Goal: Task Accomplishment & Management: Manage account settings

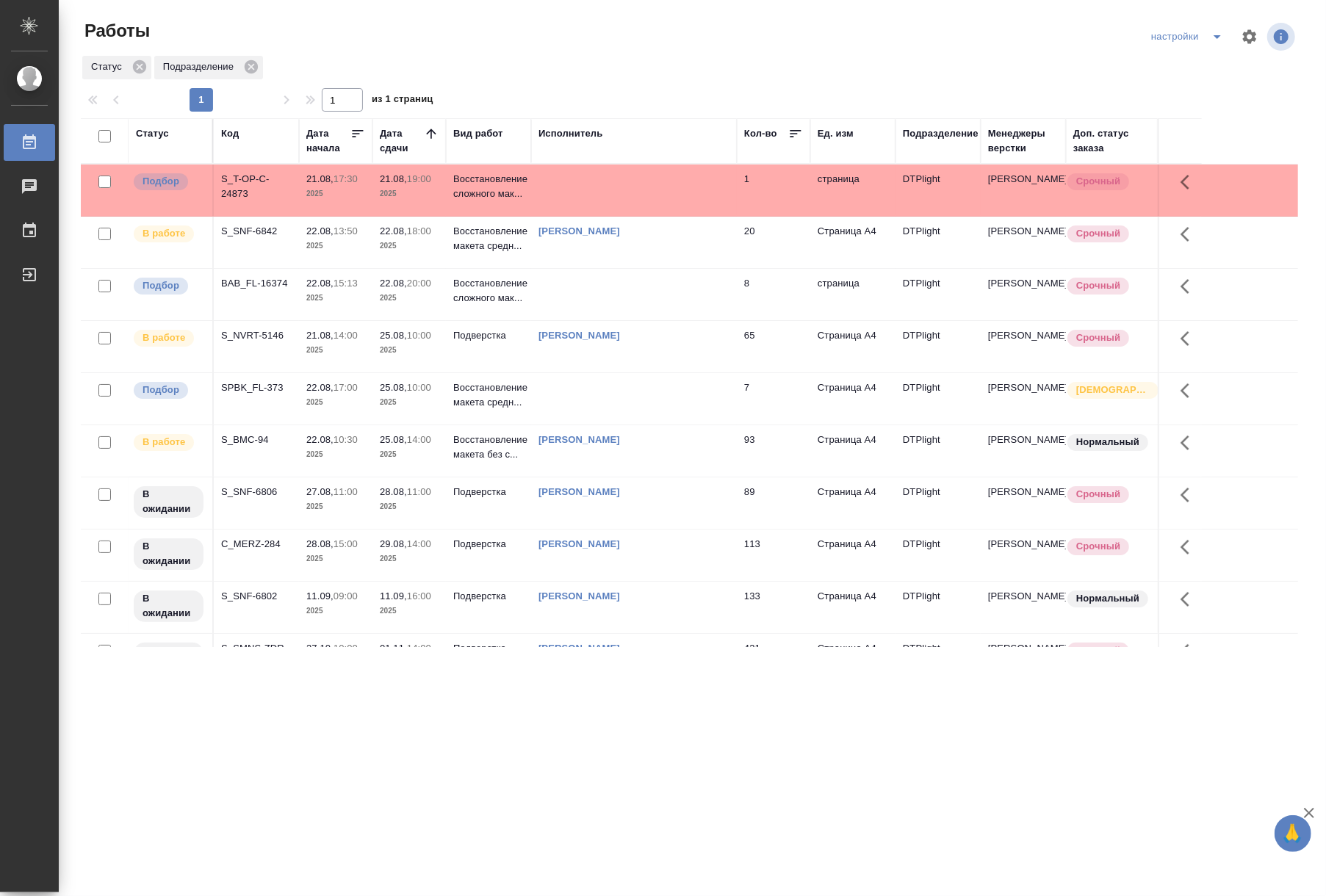
click at [358, 292] on p "2025" at bounding box center [335, 298] width 59 height 14
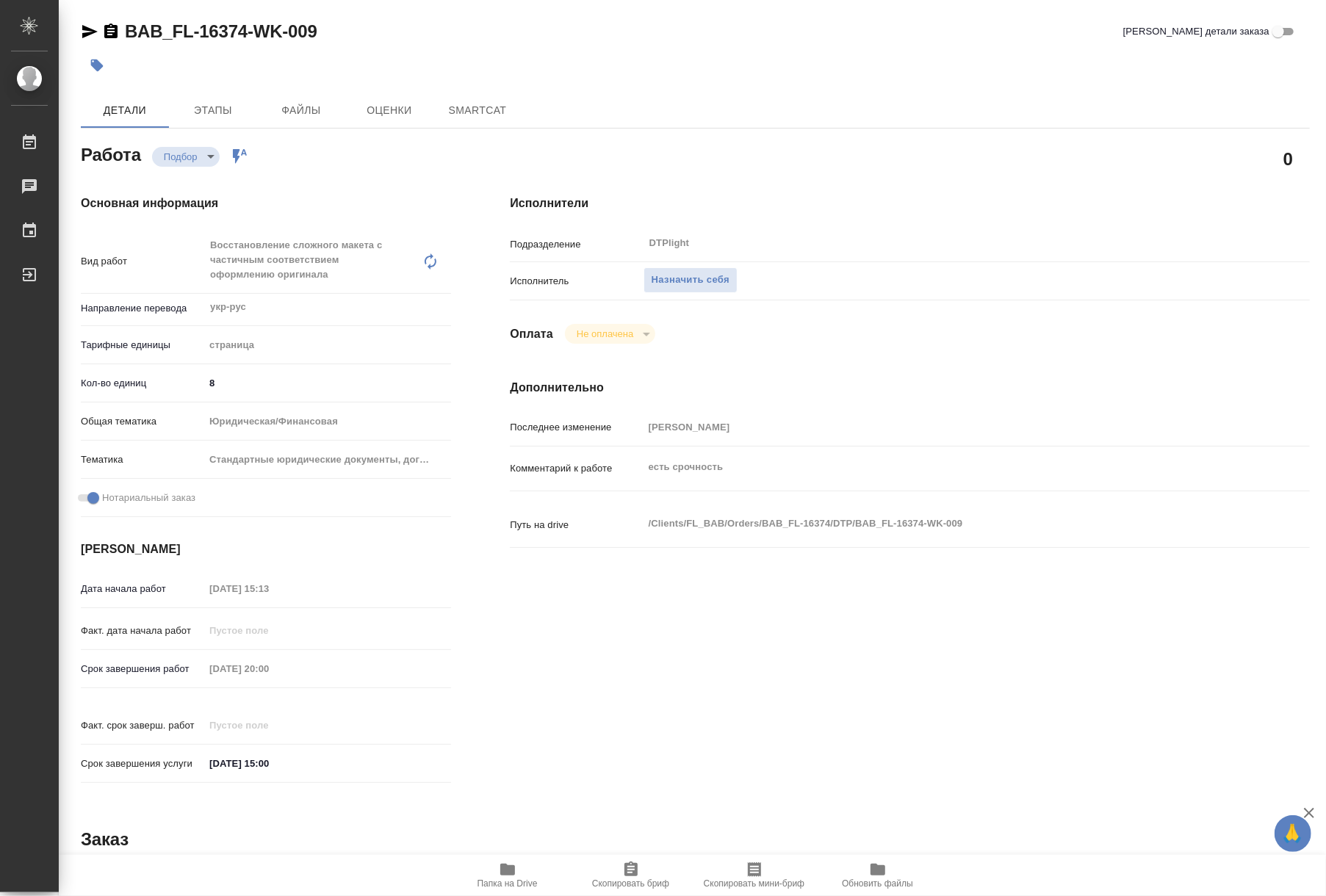
type textarea "x"
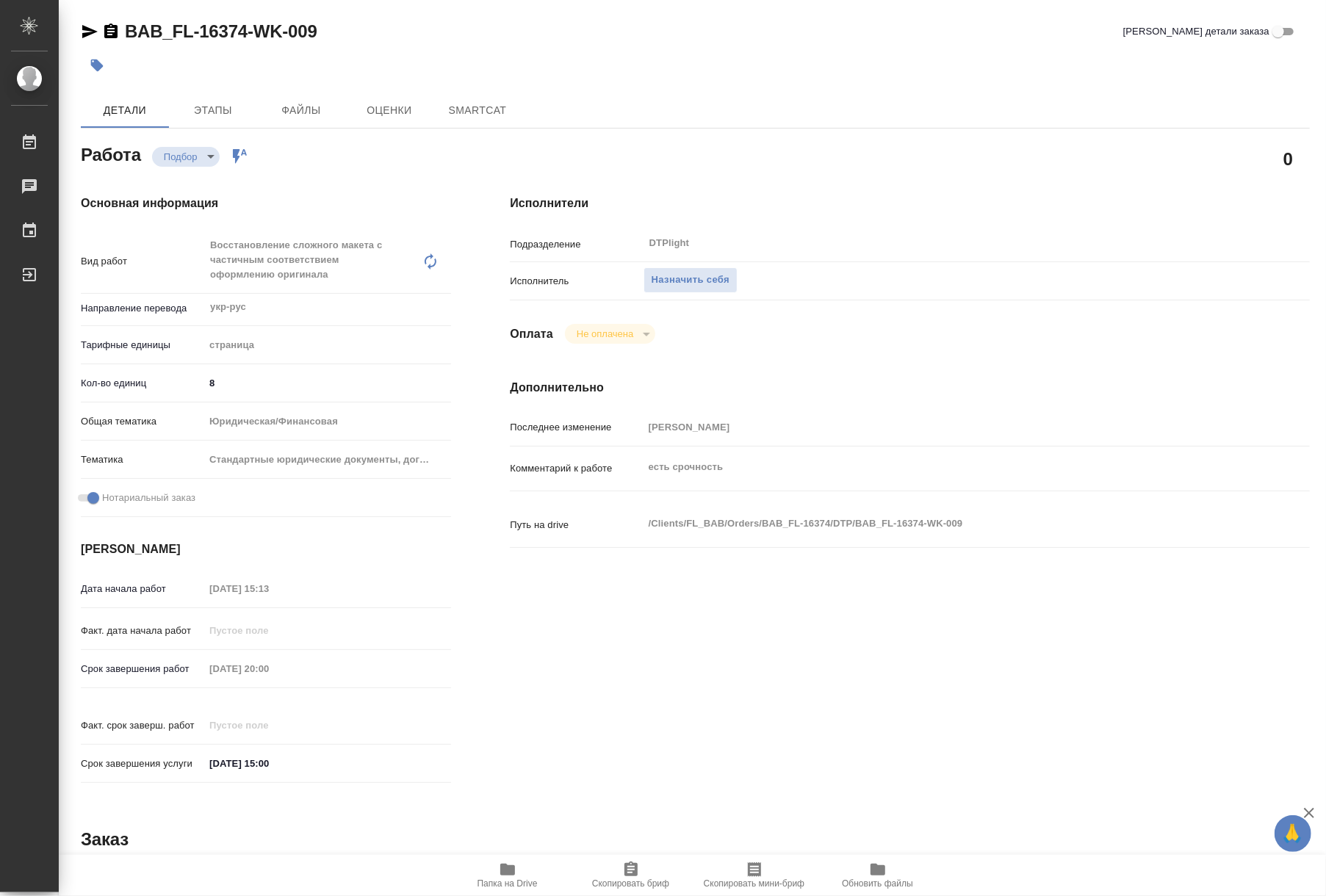
type textarea "x"
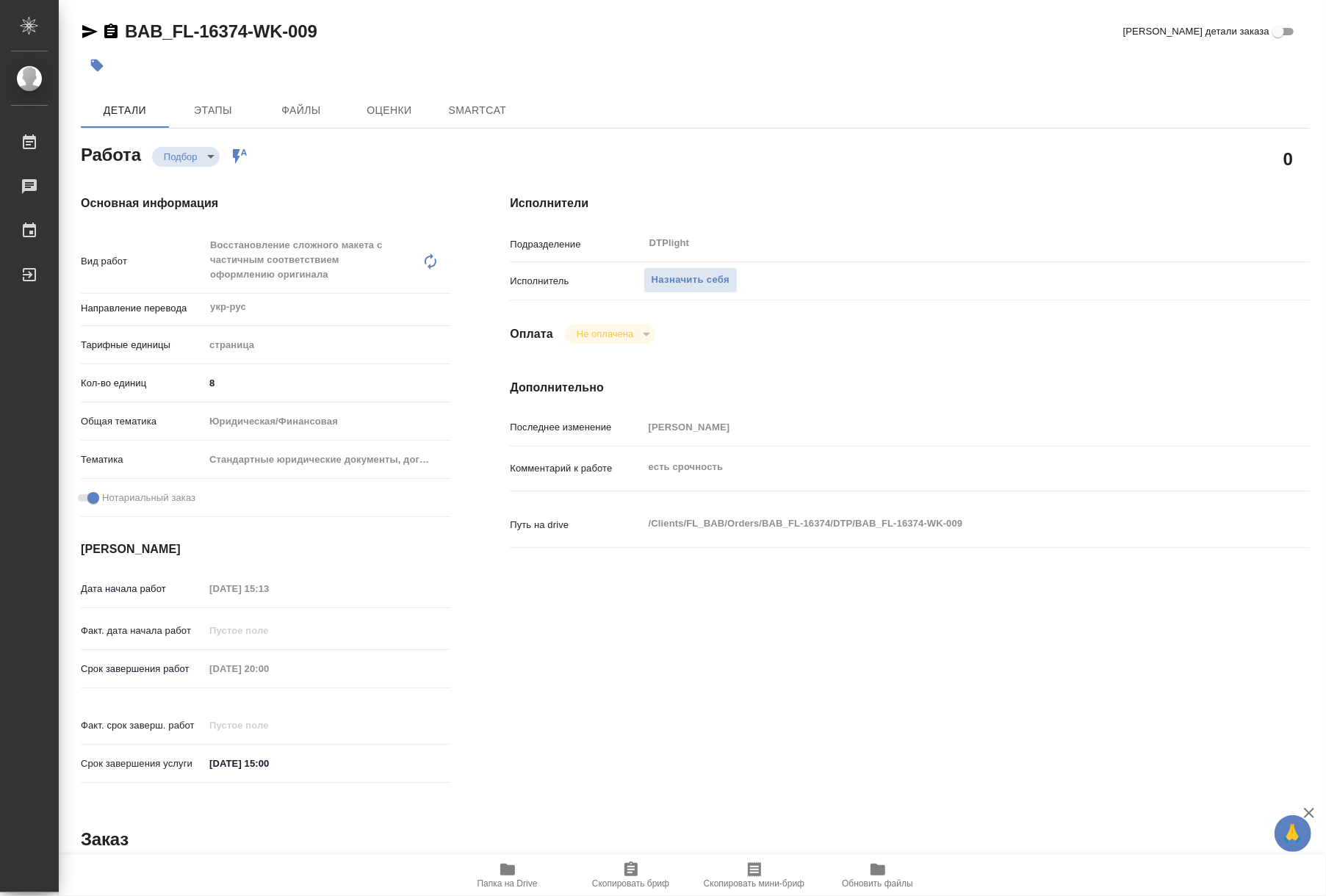
type textarea "x"
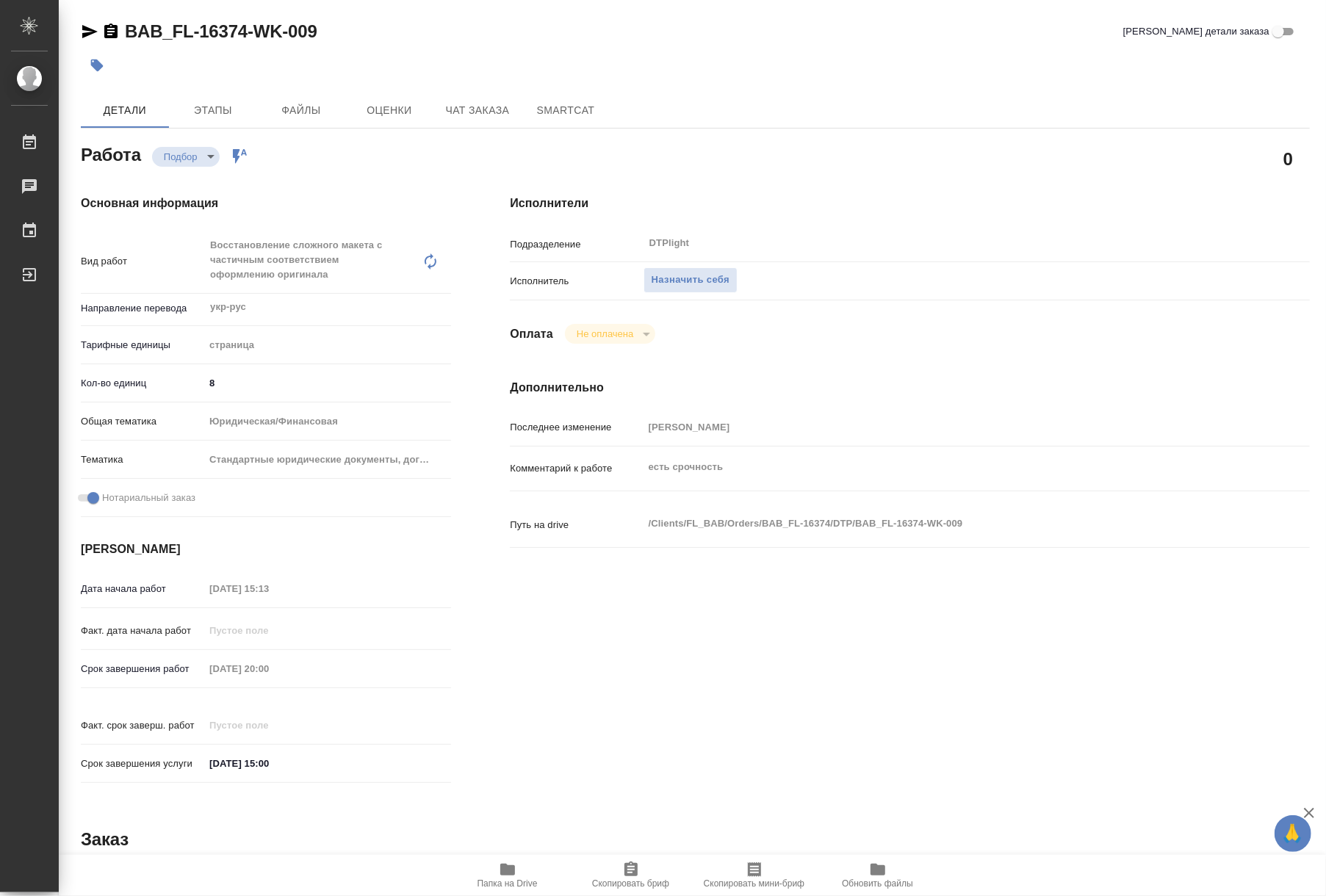
type textarea "x"
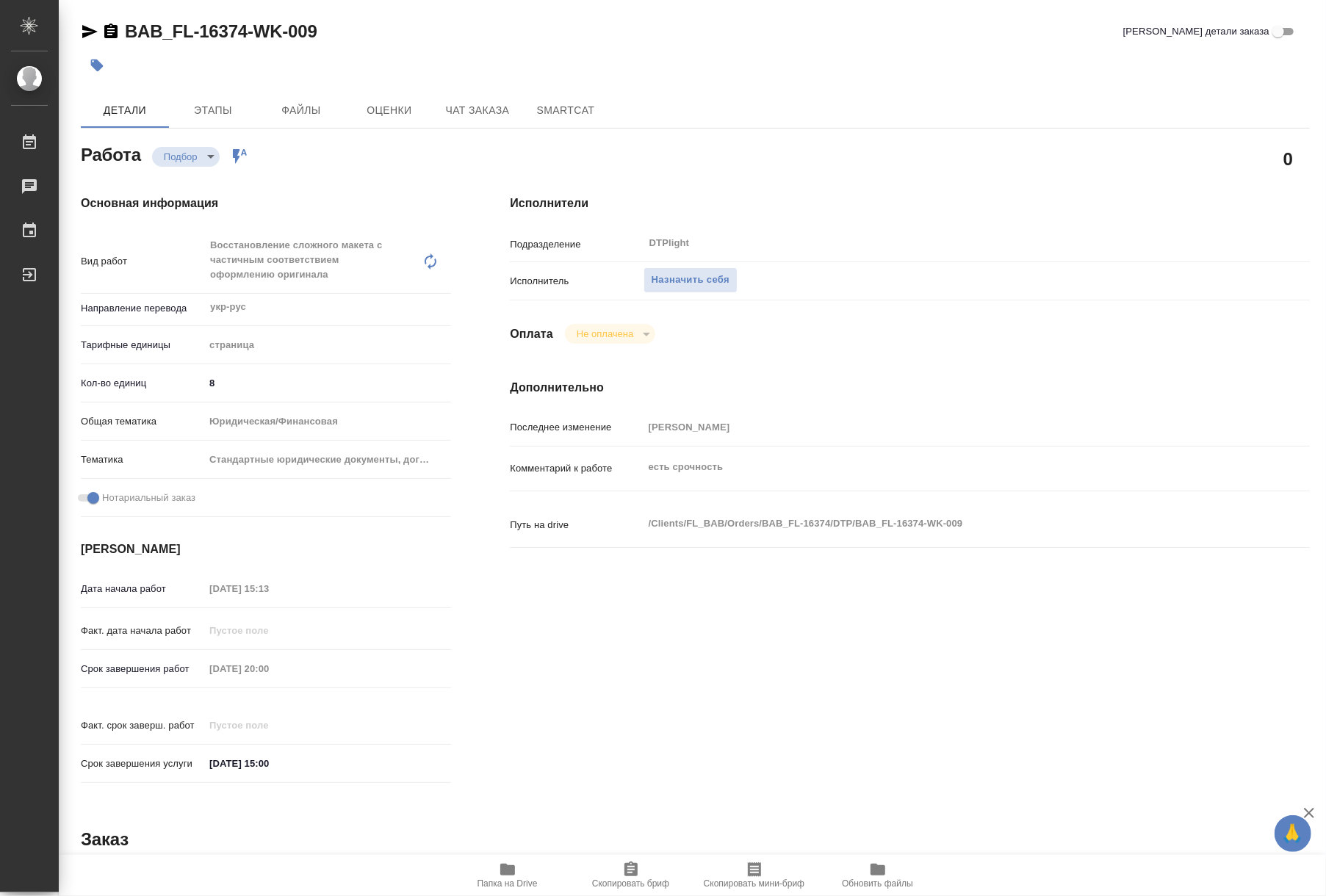
click at [520, 875] on span "Папка на Drive" at bounding box center [508, 874] width 106 height 28
type textarea "x"
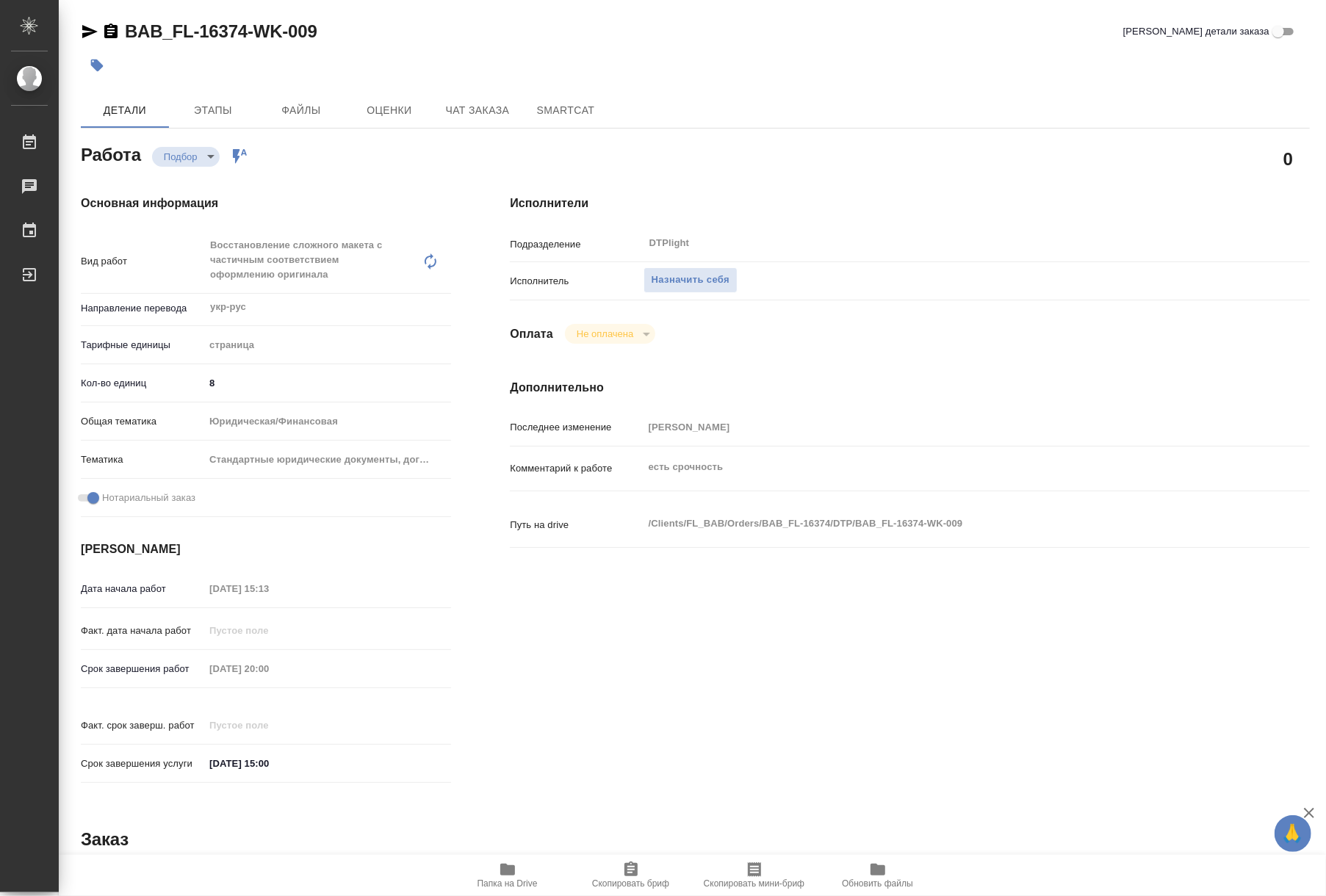
type textarea "x"
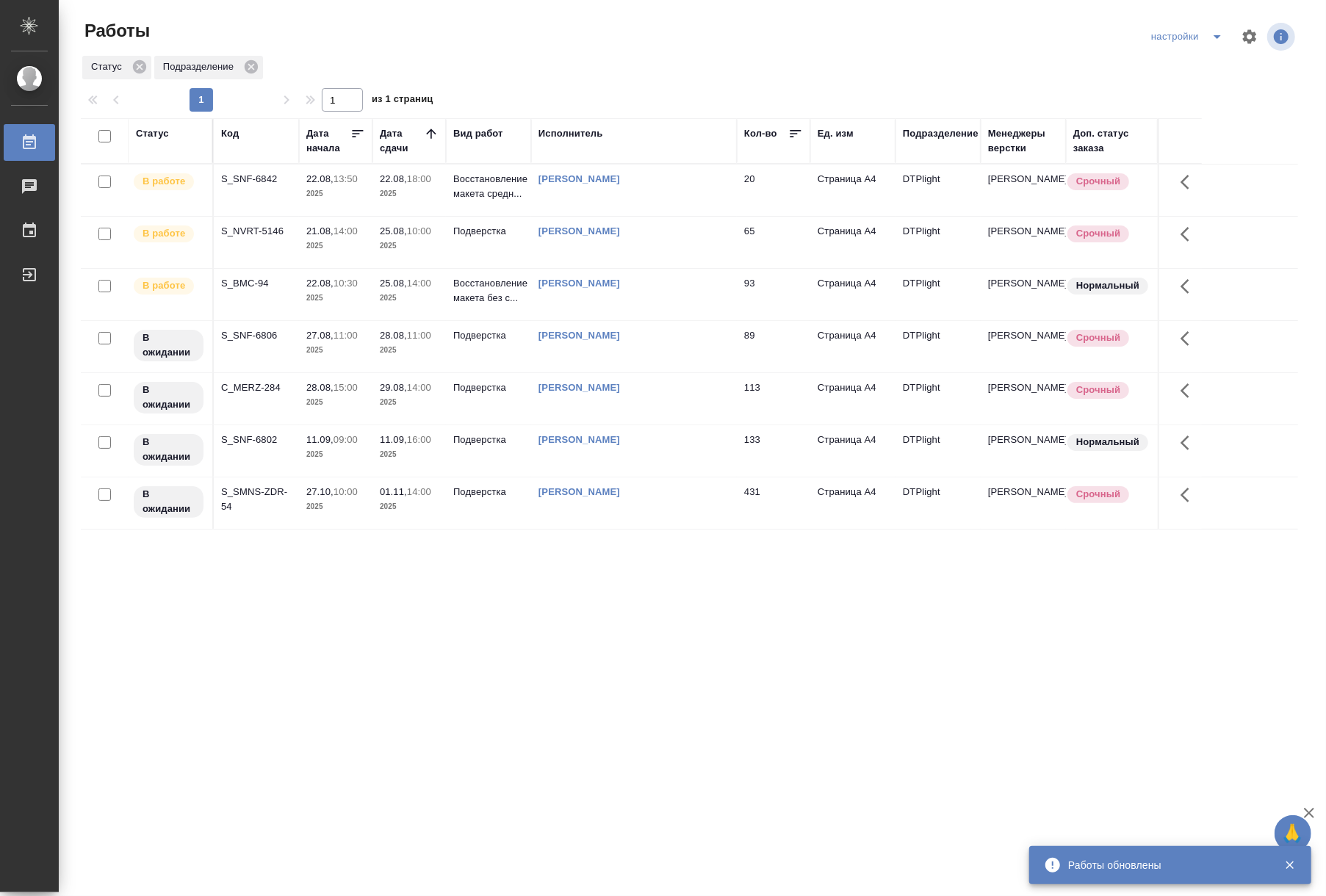
click at [501, 188] on p "Восстановление макета средн..." at bounding box center [488, 186] width 71 height 30
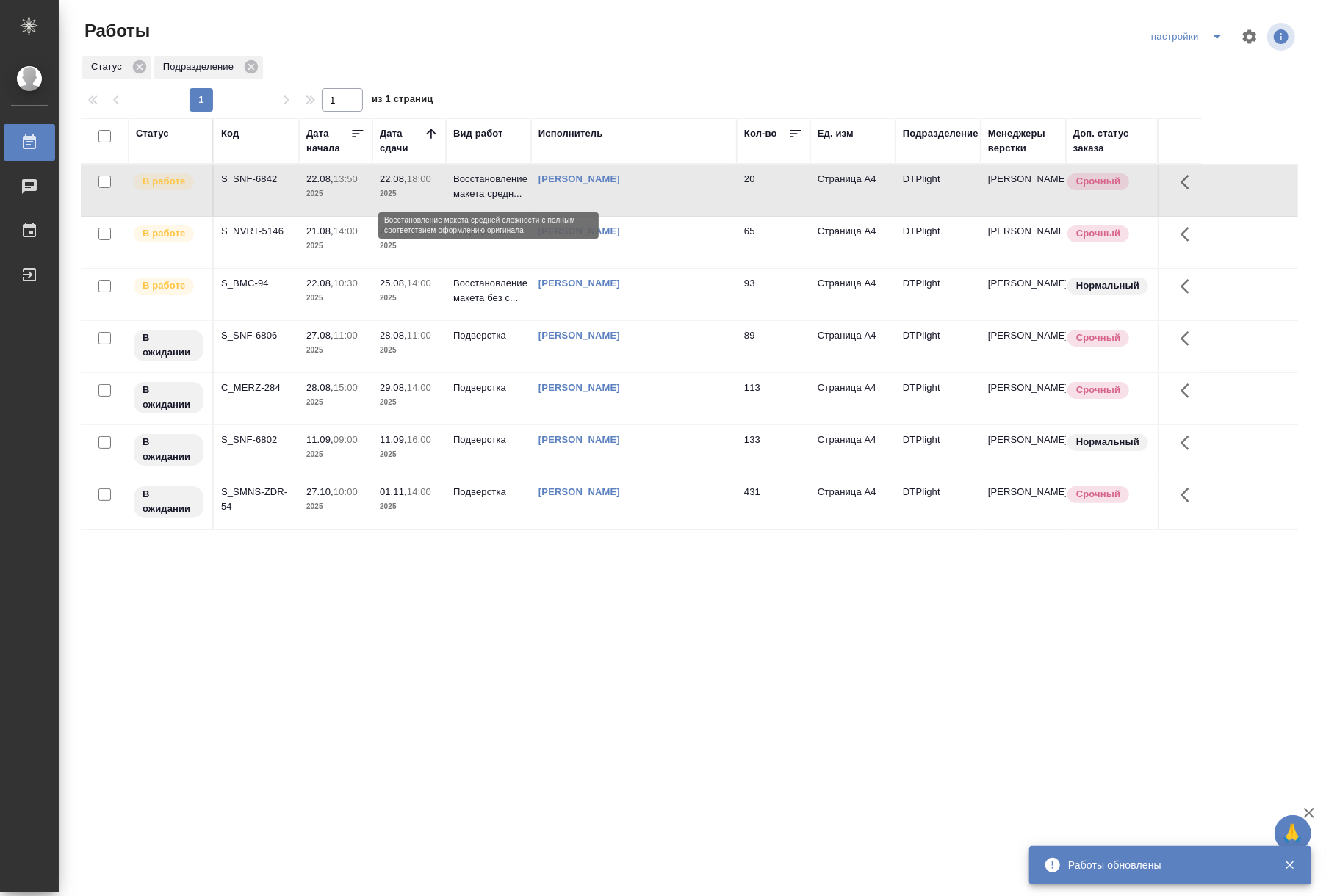
click at [501, 188] on p "Восстановление макета средн..." at bounding box center [488, 186] width 71 height 30
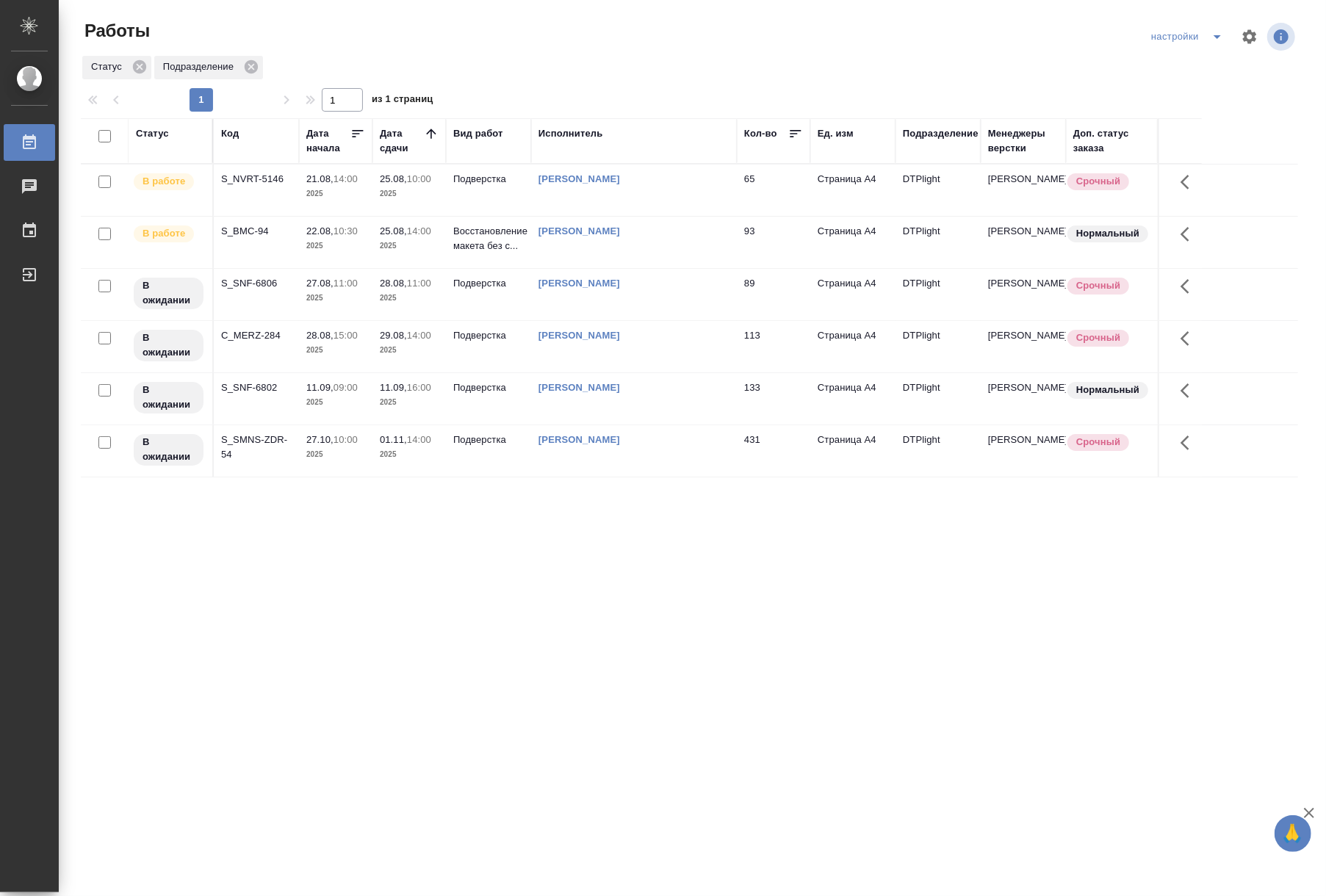
click at [717, 583] on div "Статус Код Дата начала Дата сдачи Вид работ Исполнитель Кол-во Ед. изм Подразде…" at bounding box center [689, 382] width 1217 height 528
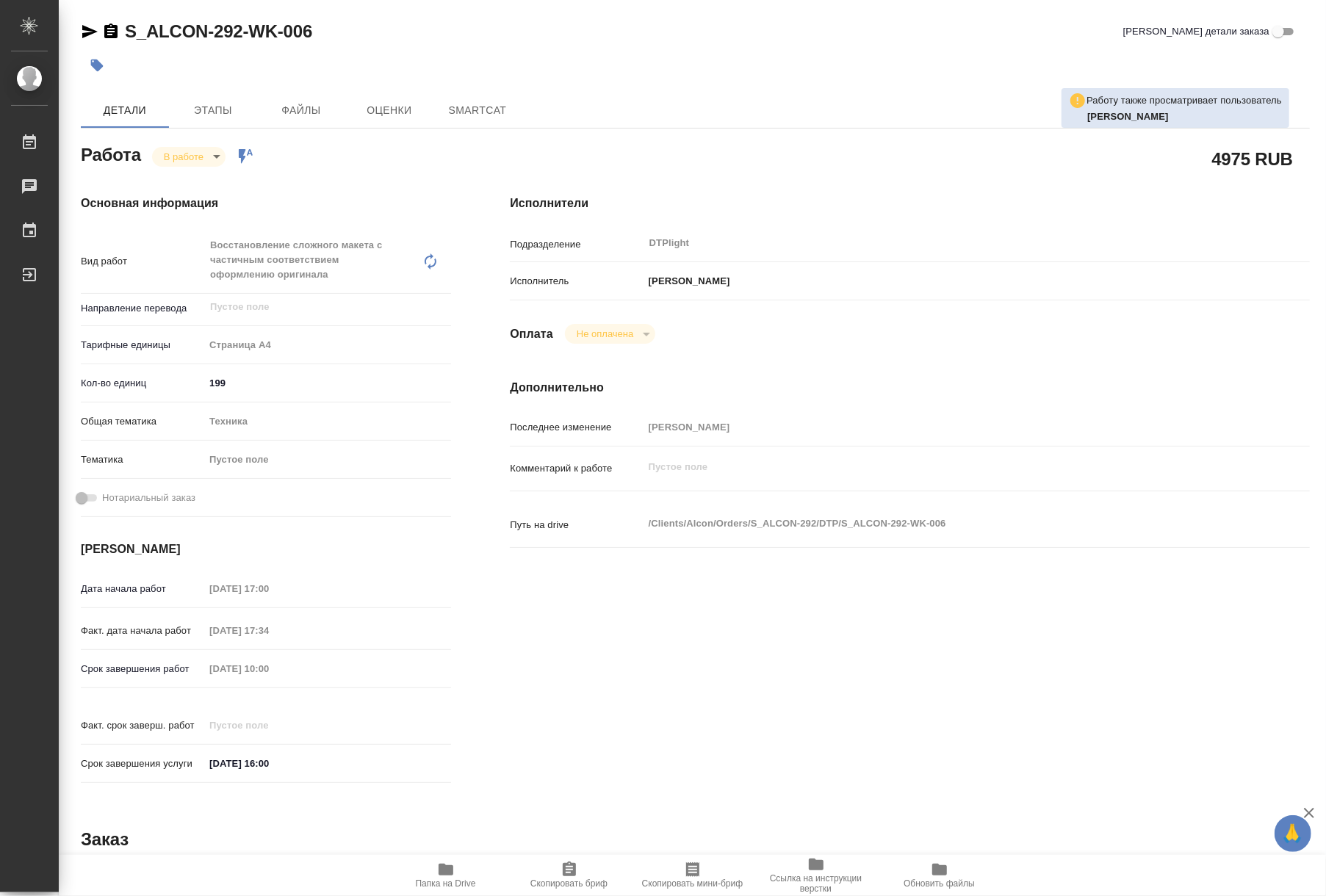
type textarea "x"
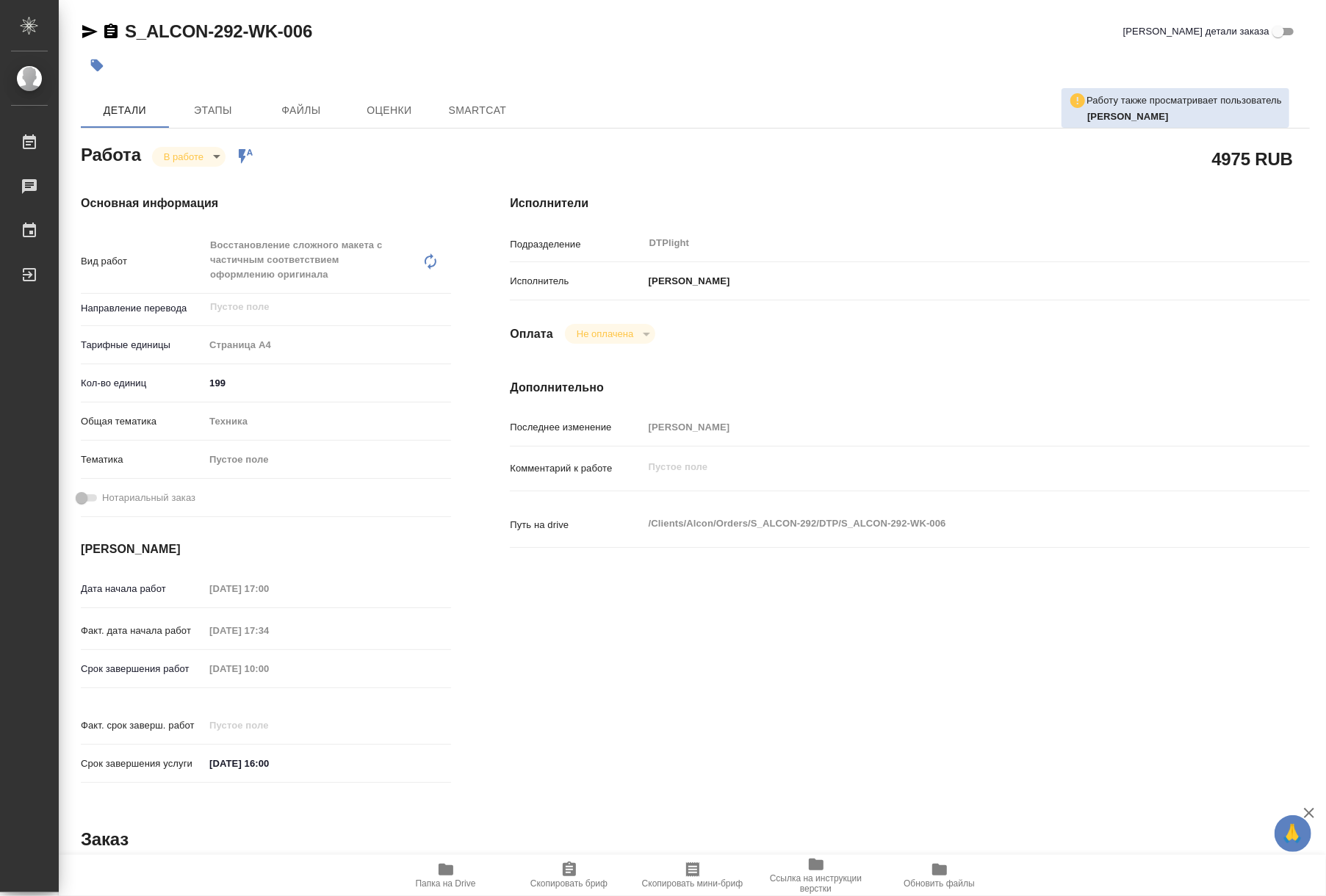
type textarea "x"
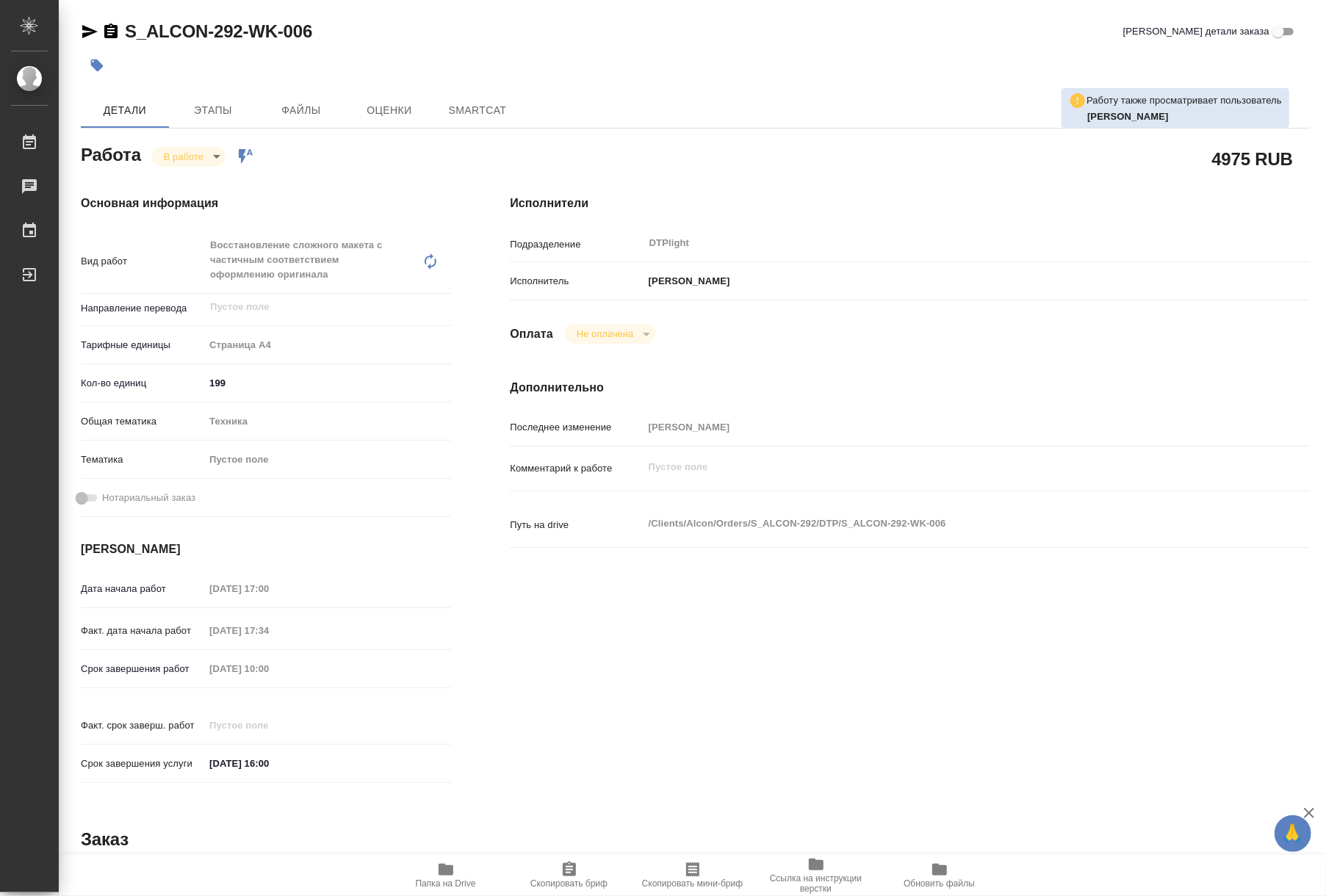
type textarea "x"
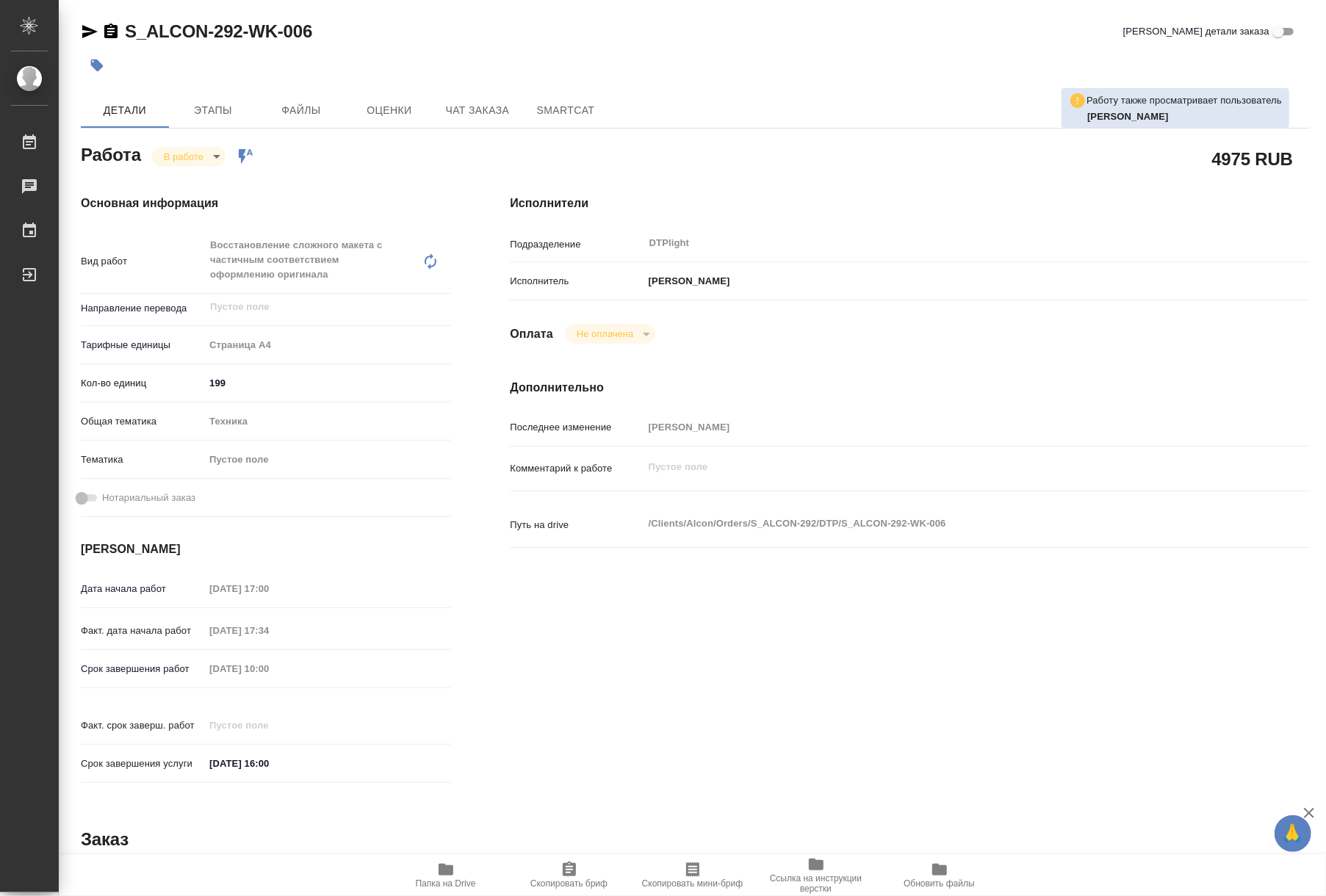
type textarea "x"
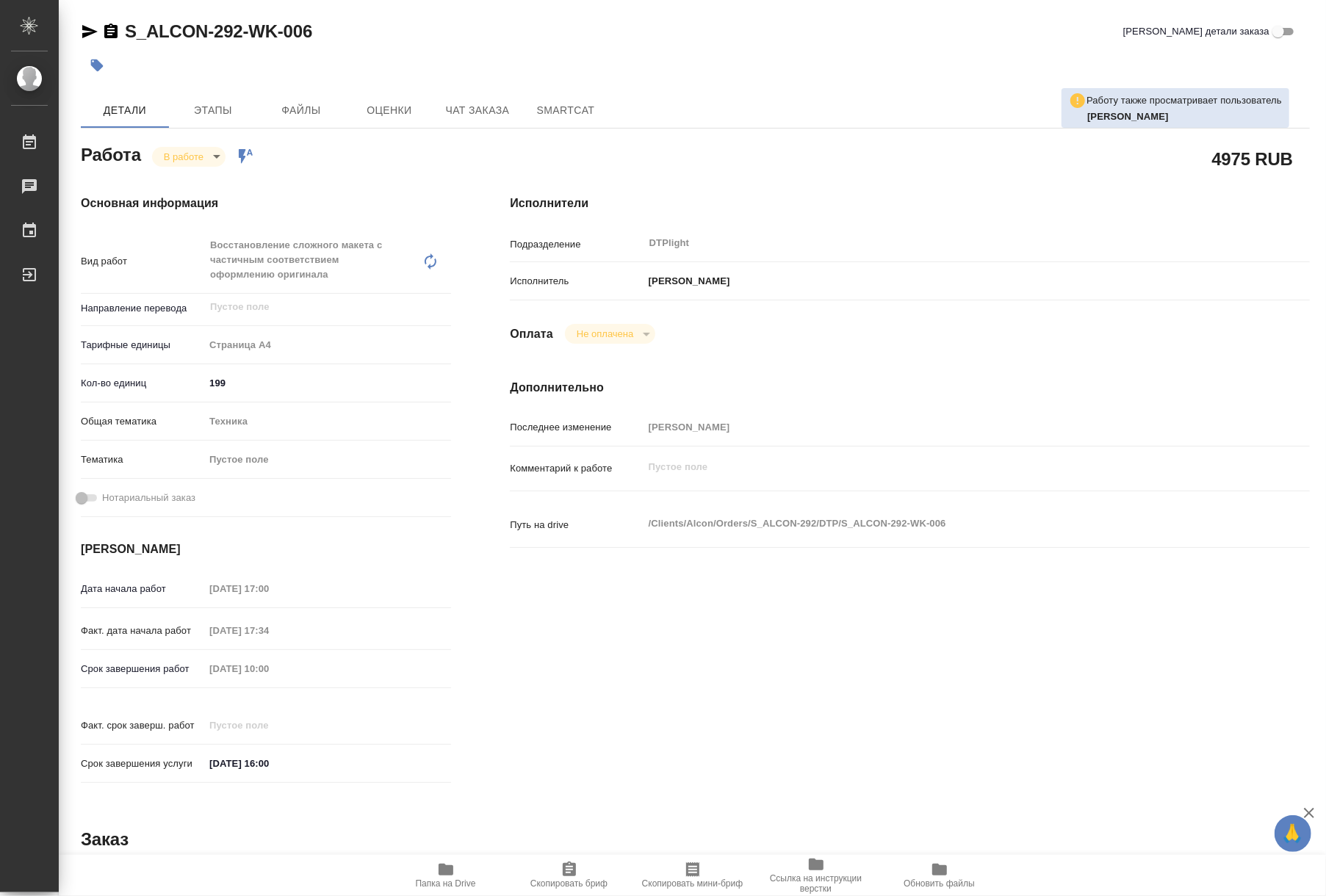
type textarea "x"
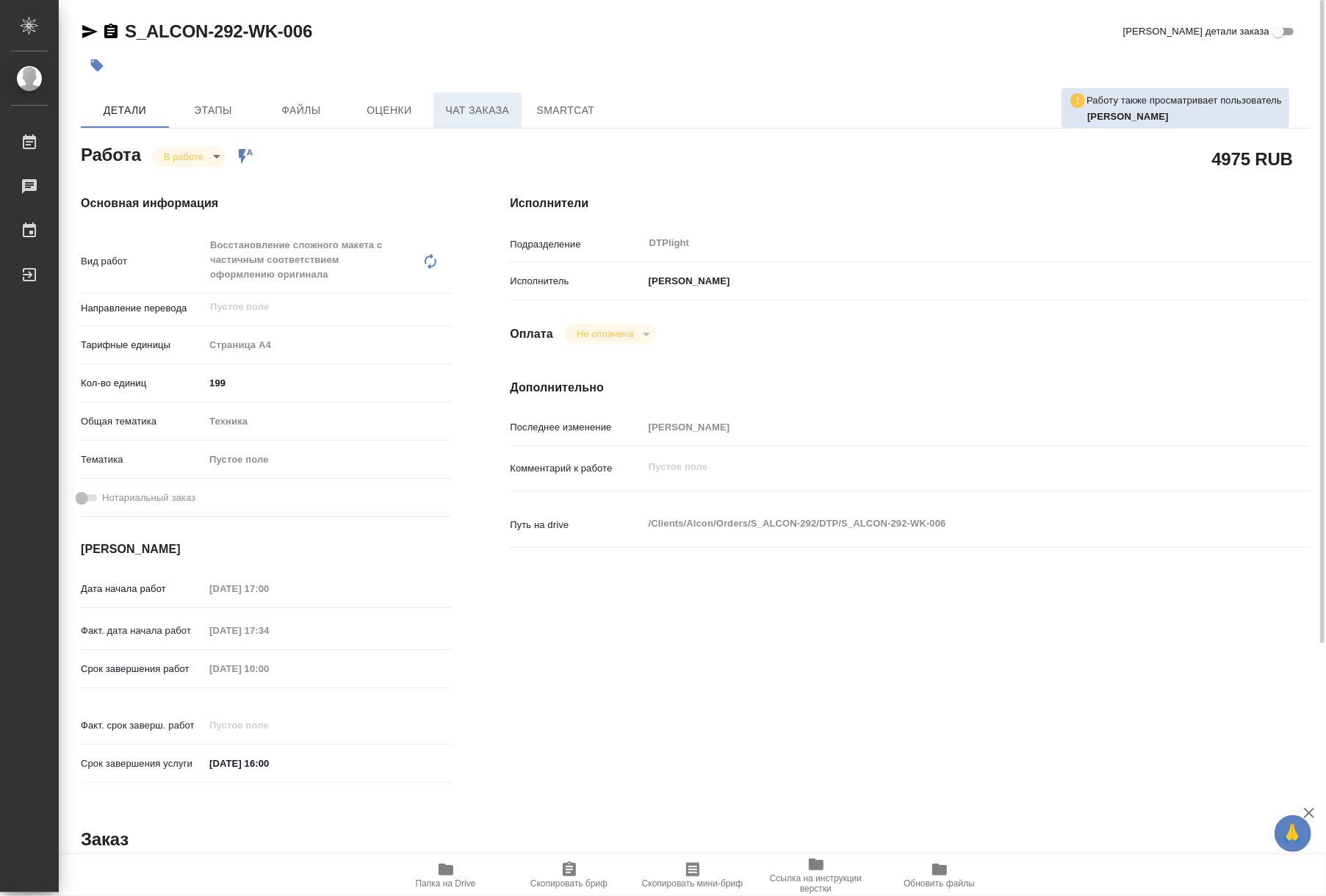
click at [436, 113] on button "Чат заказа" at bounding box center [478, 110] width 88 height 35
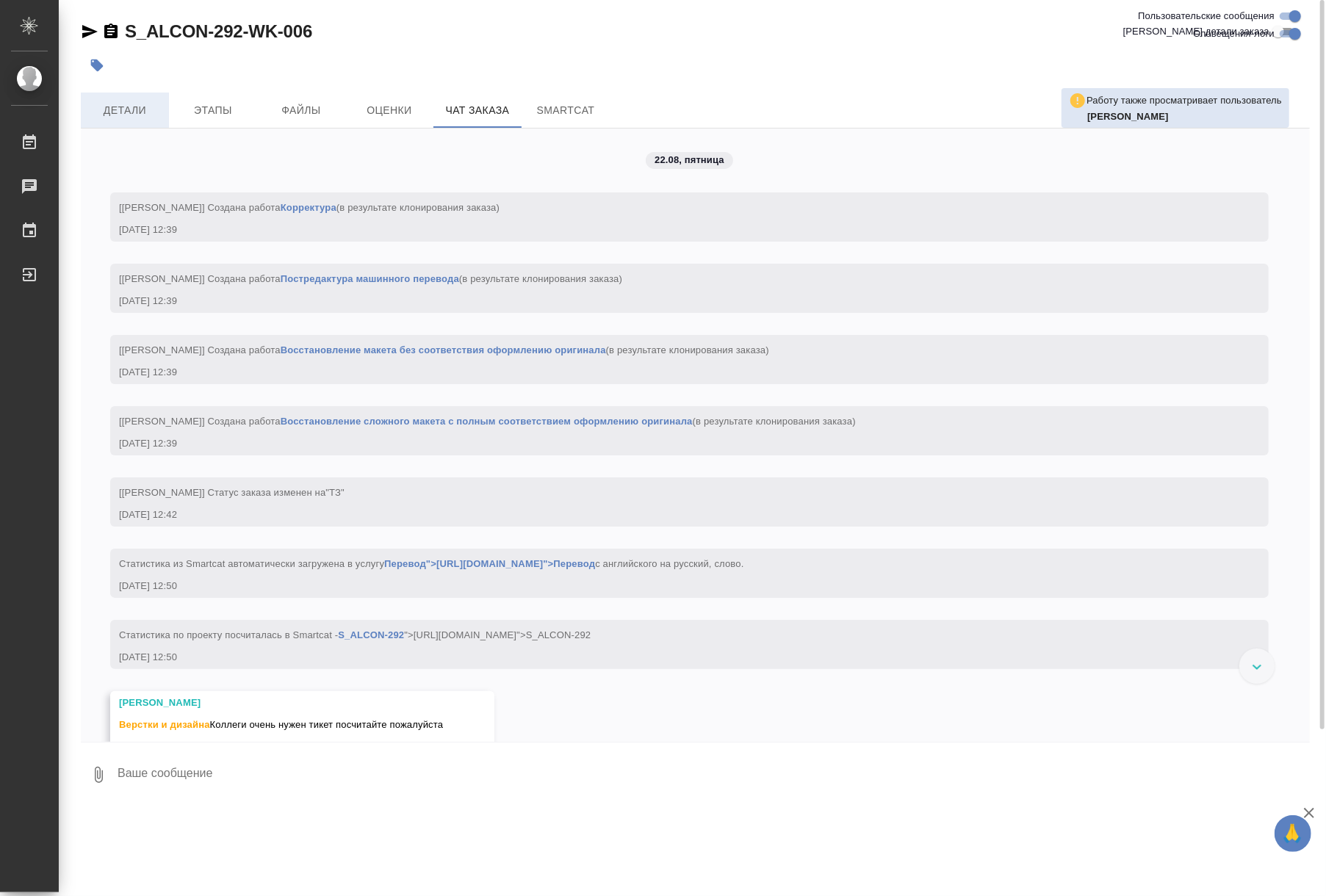
click at [122, 112] on span "Детали" at bounding box center [125, 110] width 71 height 18
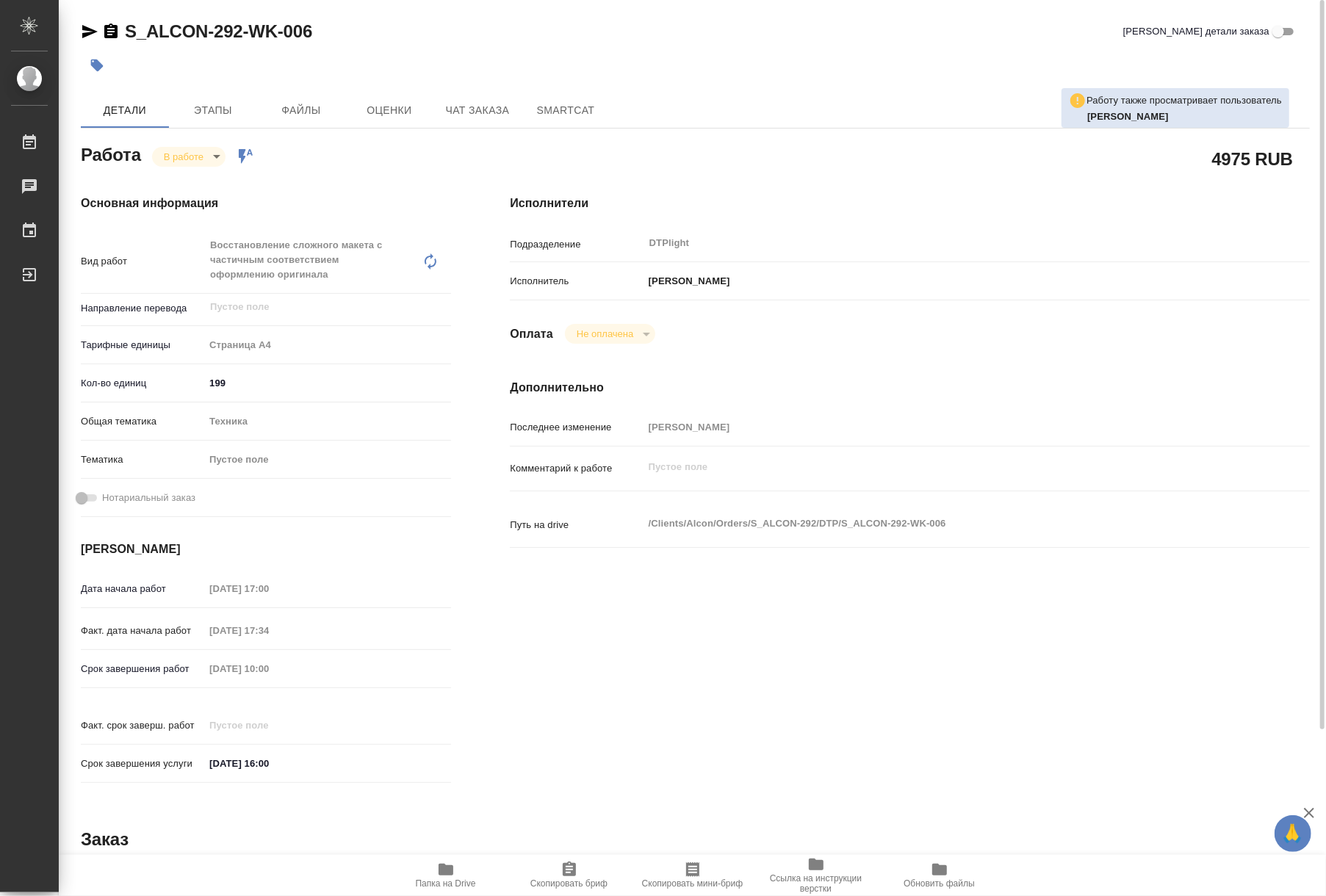
type textarea "x"
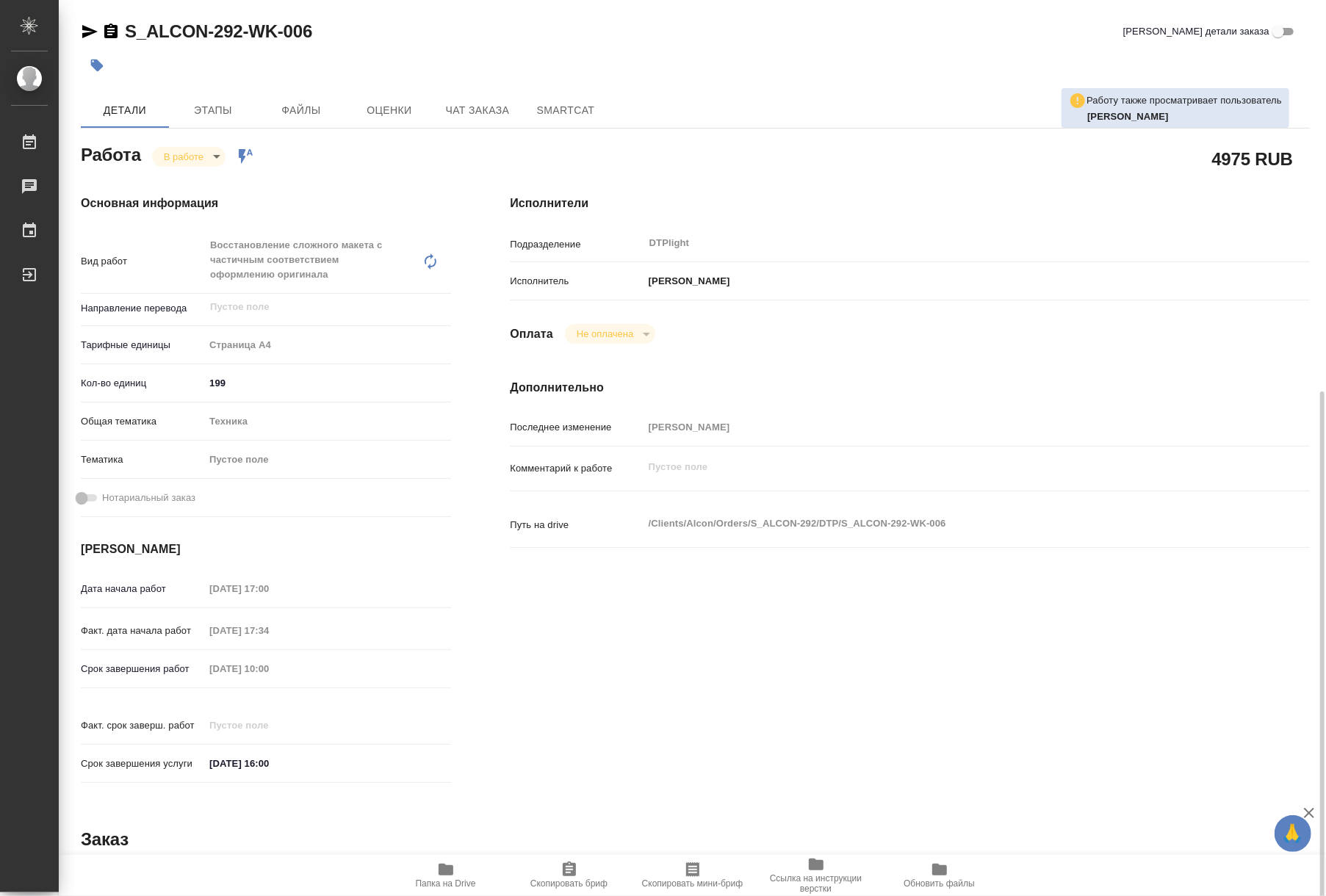
scroll to position [351, 0]
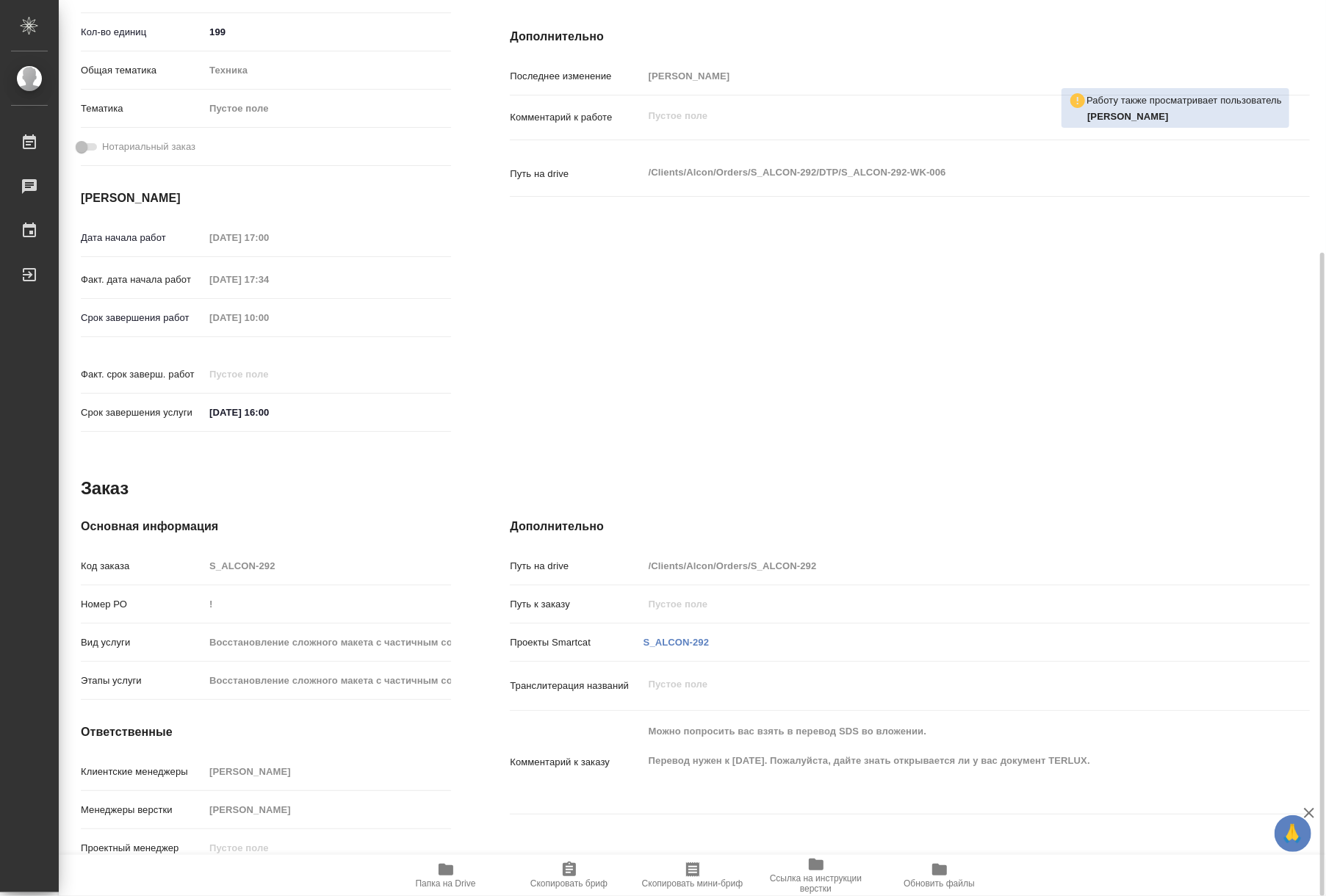
type textarea "x"
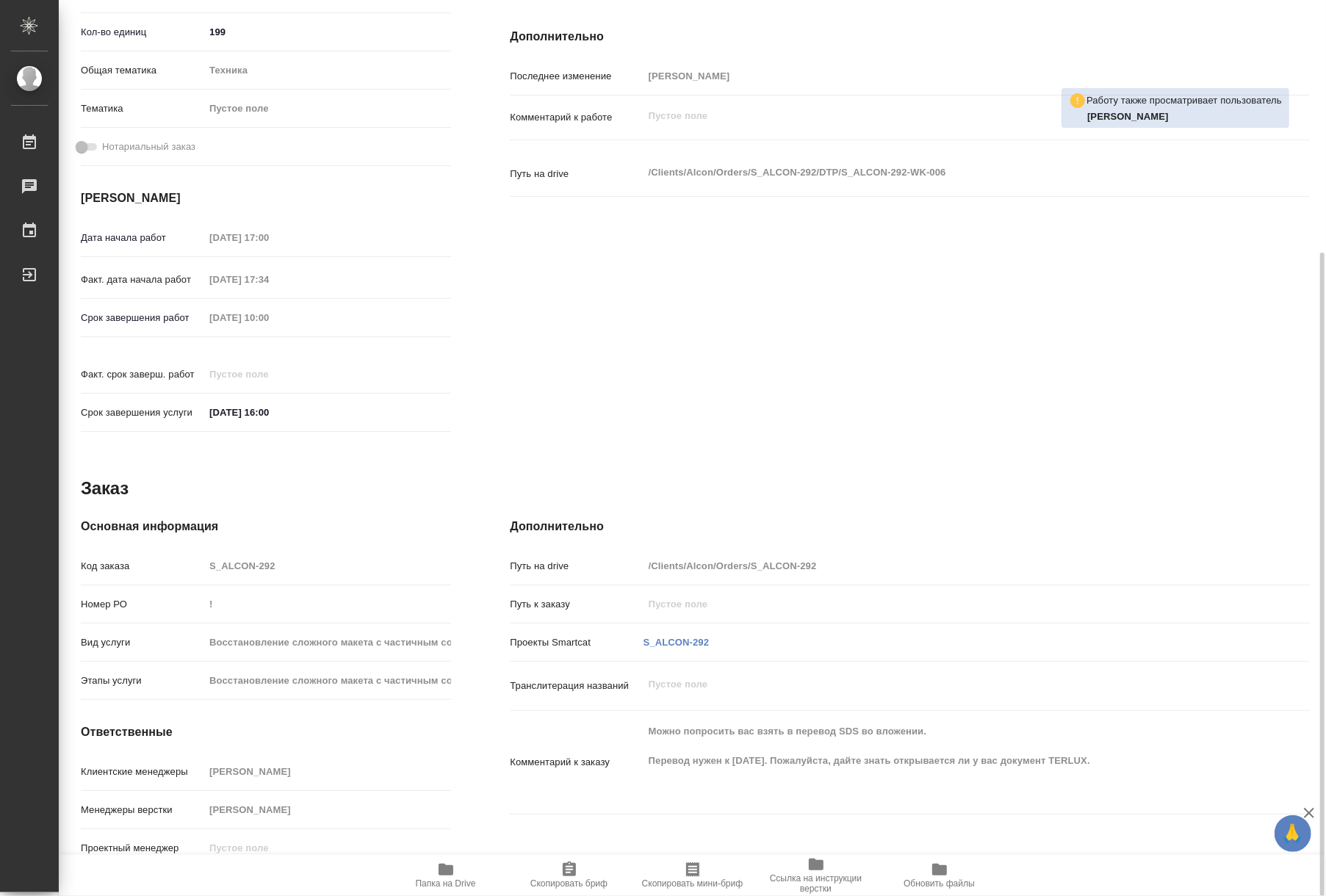
click at [459, 876] on span "Папка на Drive" at bounding box center [446, 874] width 106 height 28
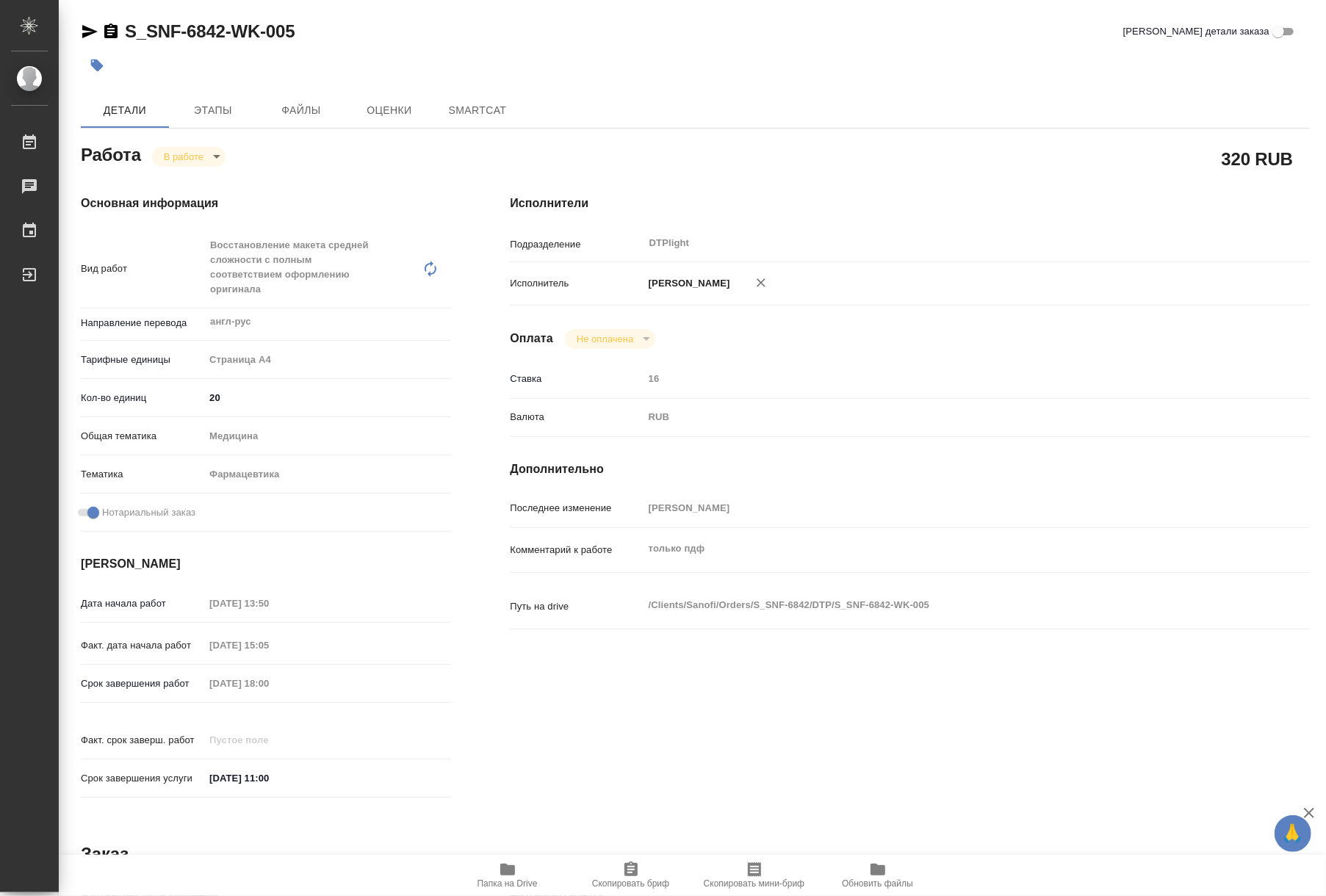
type textarea "x"
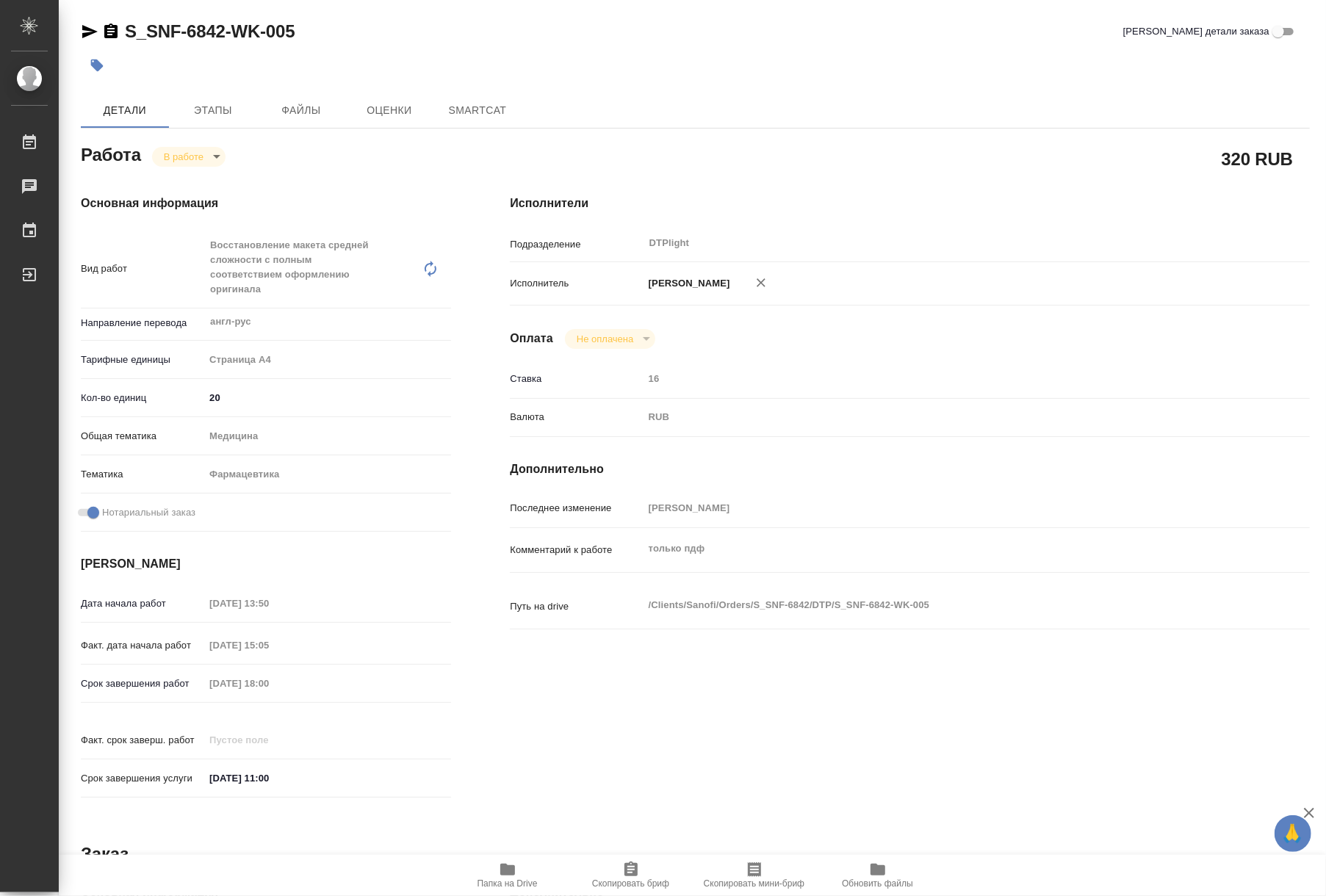
type textarea "x"
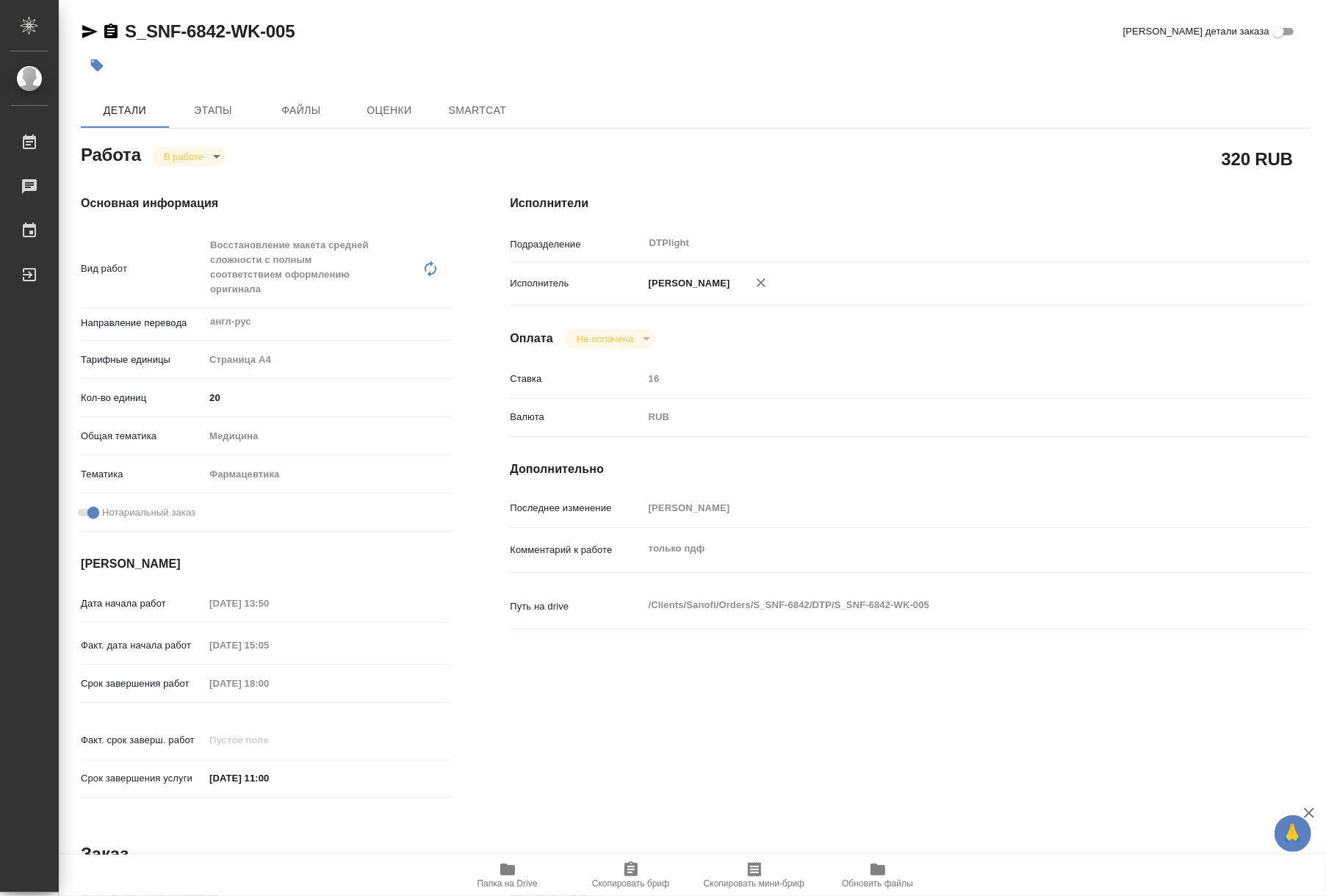
type textarea "x"
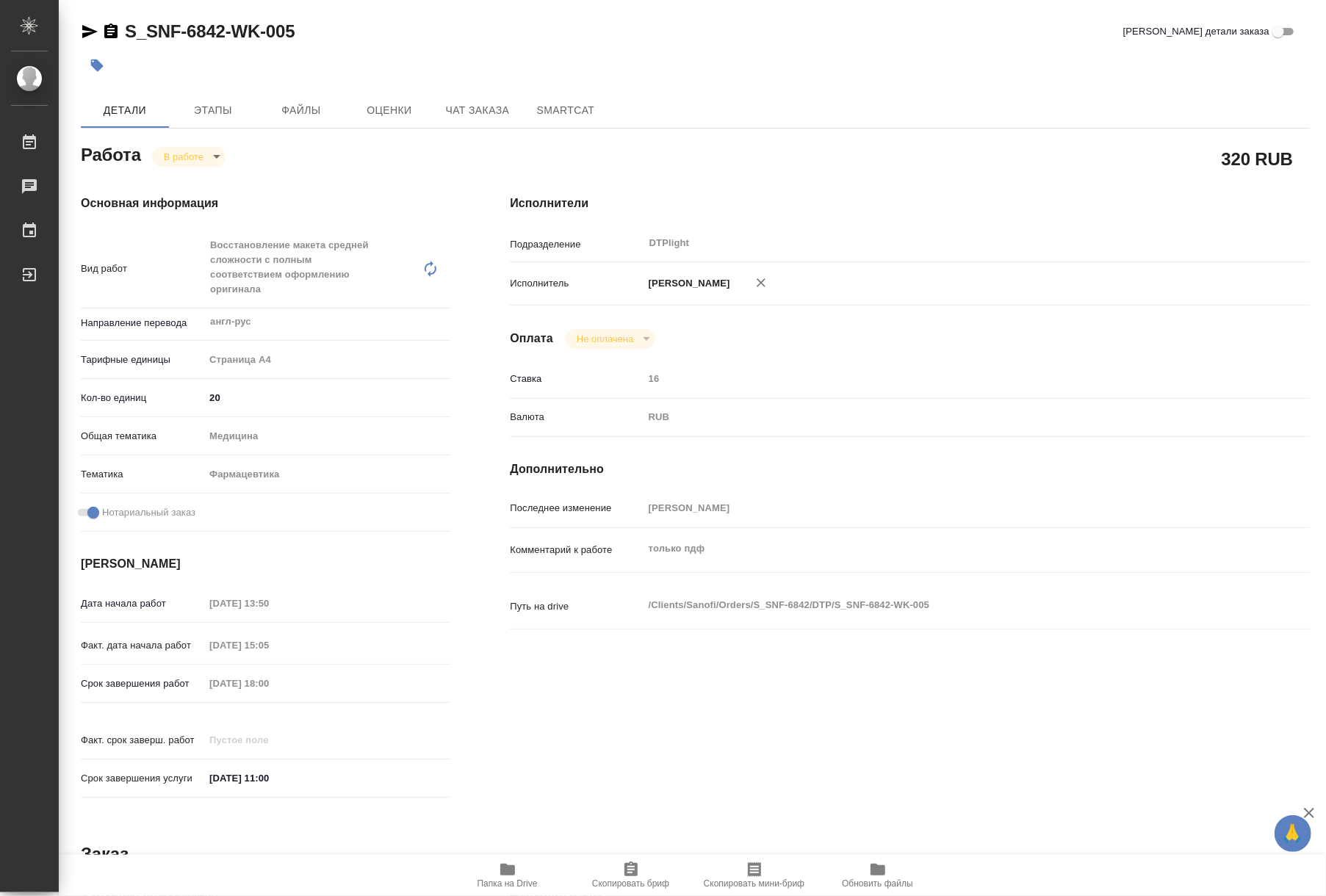
type textarea "x"
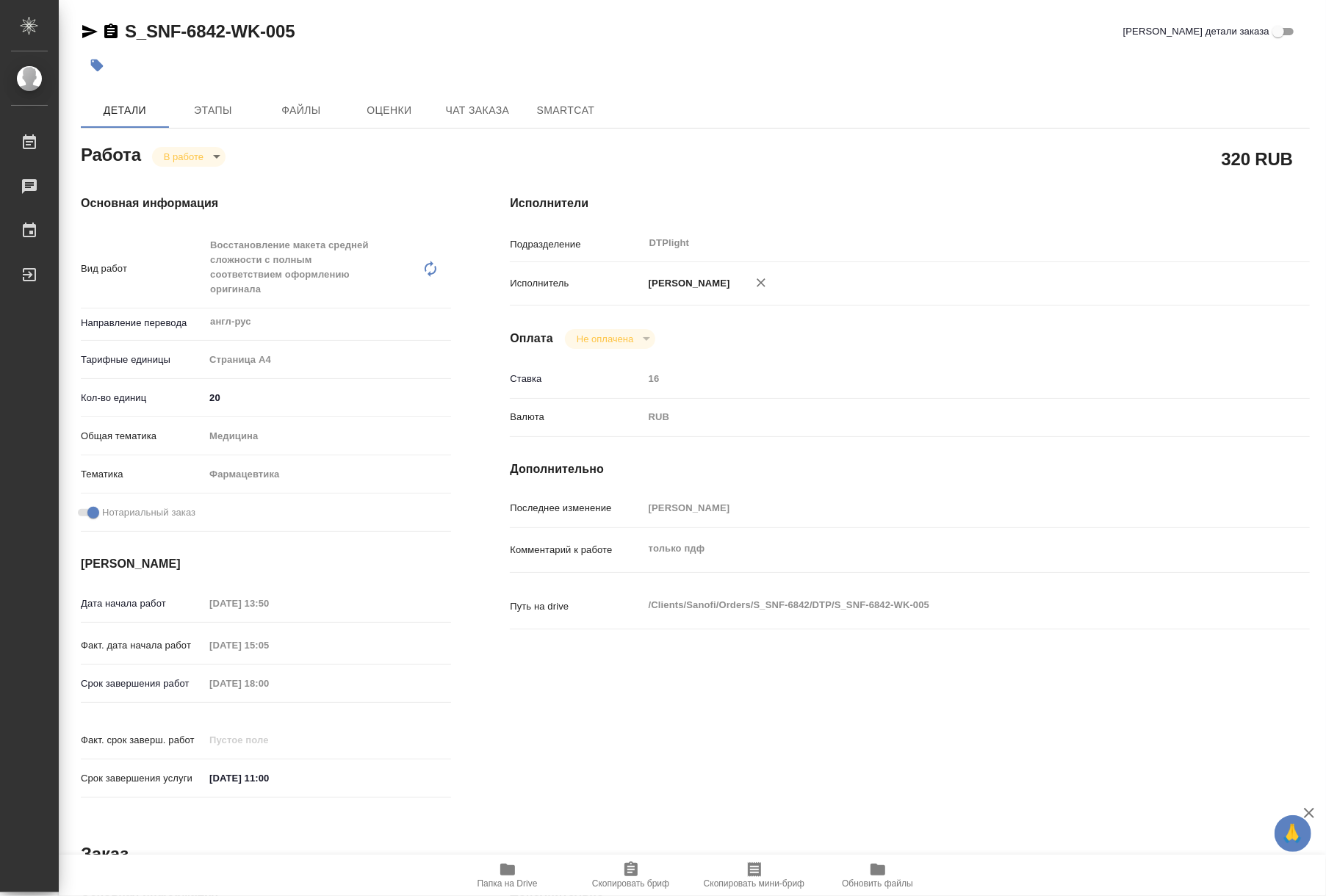
click at [488, 873] on span "Папка на Drive" at bounding box center [508, 874] width 106 height 28
type textarea "x"
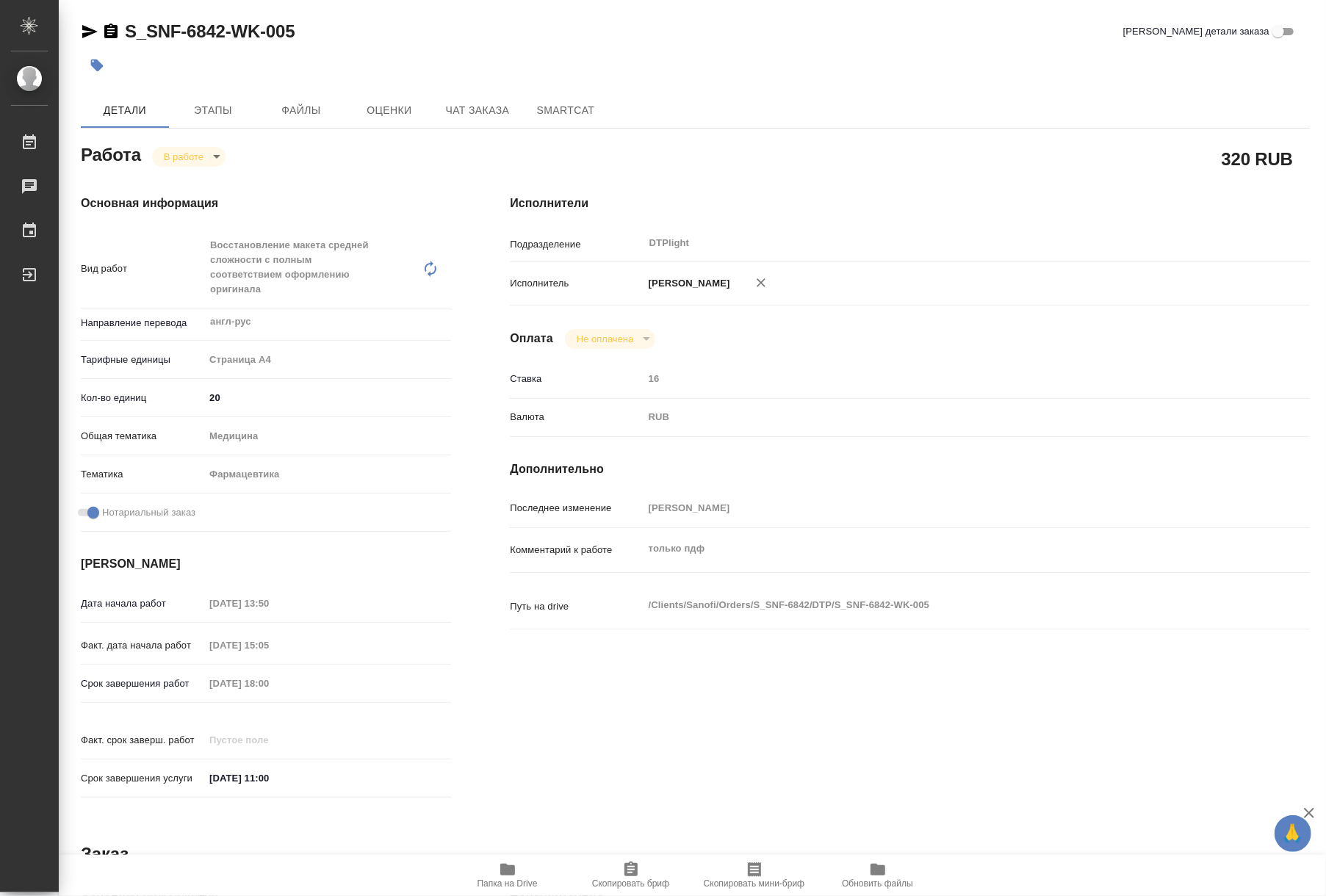
type textarea "x"
click at [210, 159] on body "🙏 .cls-1 fill:#fff; AWATERA Riianova Anna Работы 0 Чаты График Выйти S_SNF-6842…" at bounding box center [663, 448] width 1326 height 896
click at [194, 185] on button "Выполнен" at bounding box center [190, 181] width 54 height 16
type textarea "x"
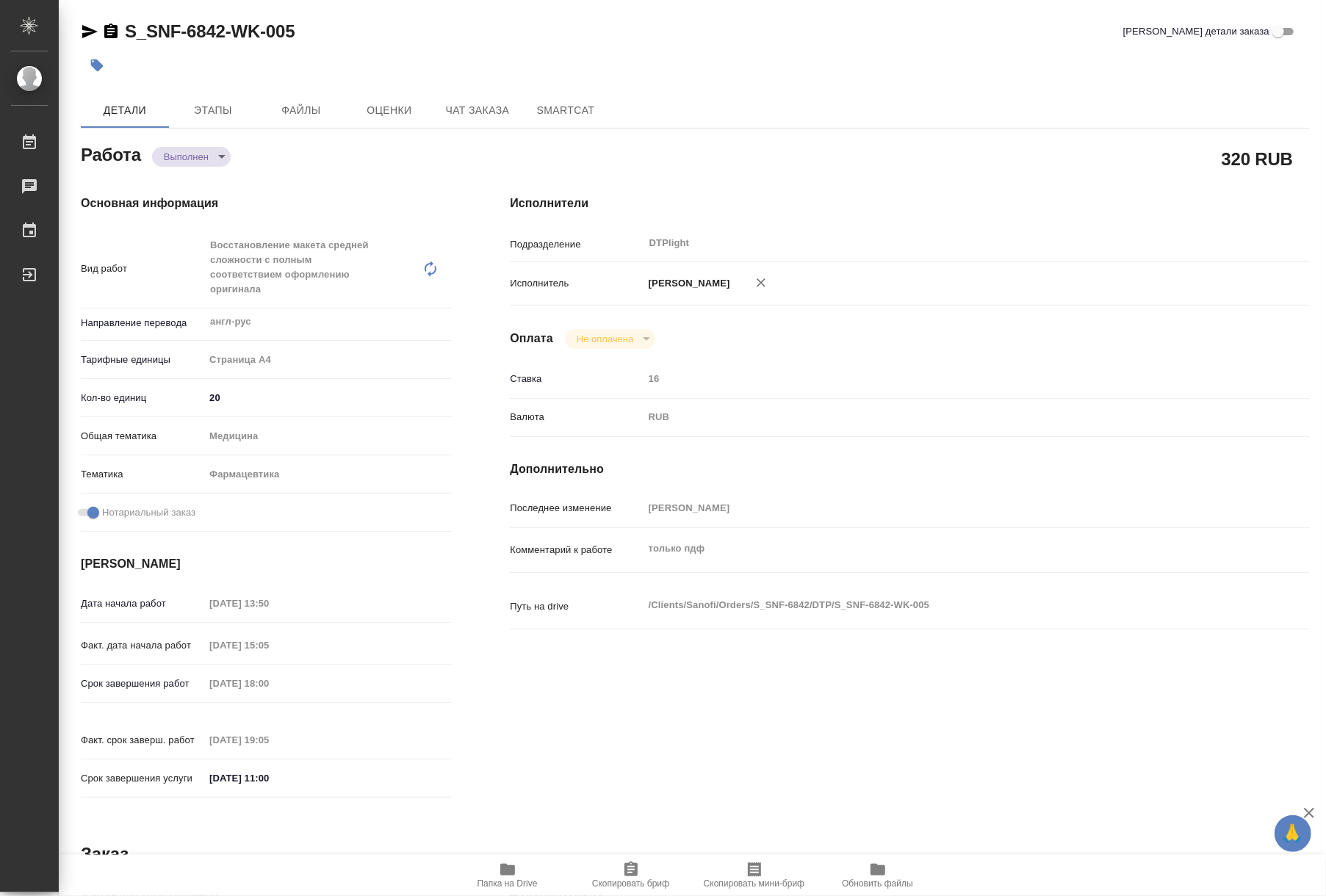
type textarea "x"
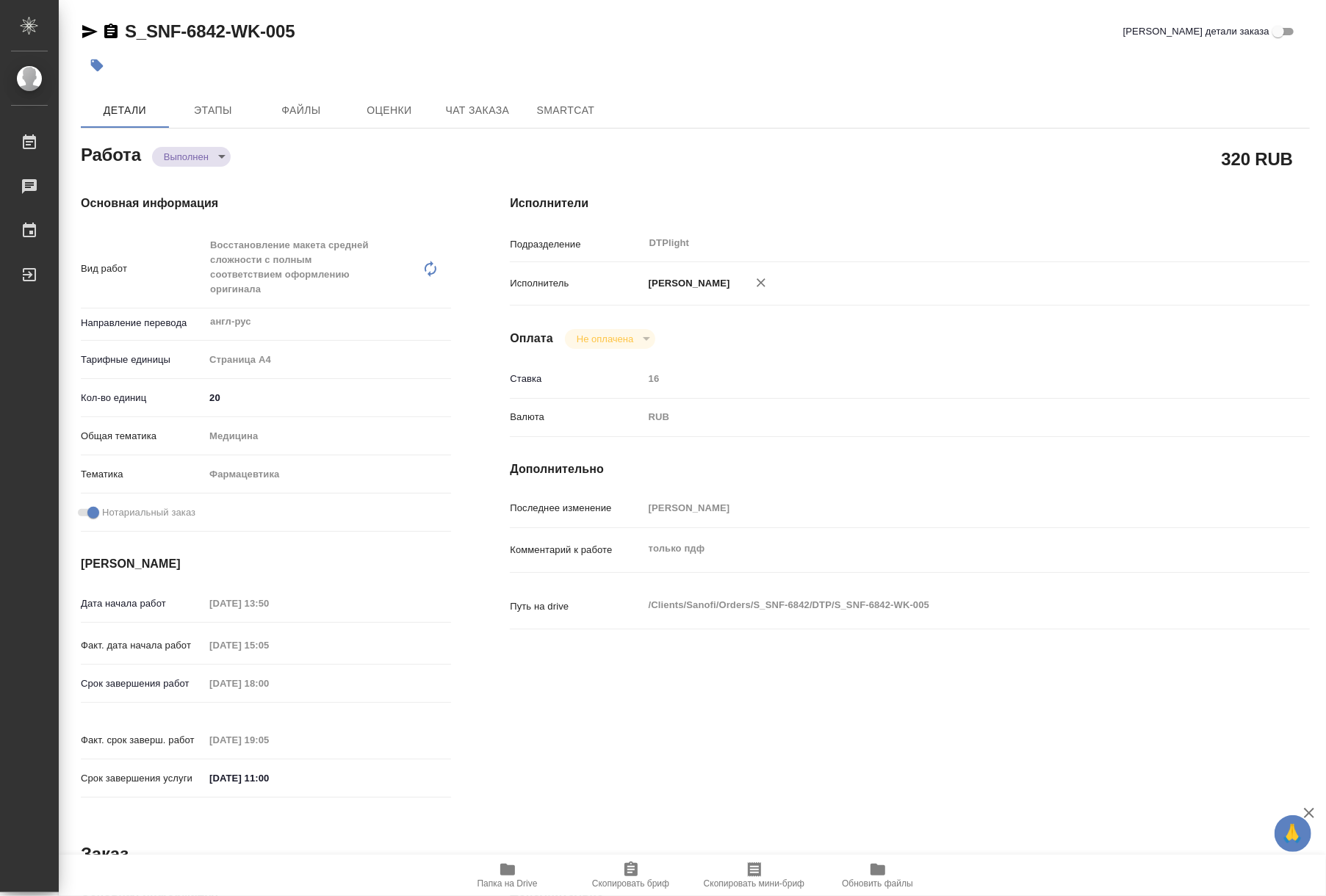
type textarea "x"
